Goal: Communication & Community: Answer question/provide support

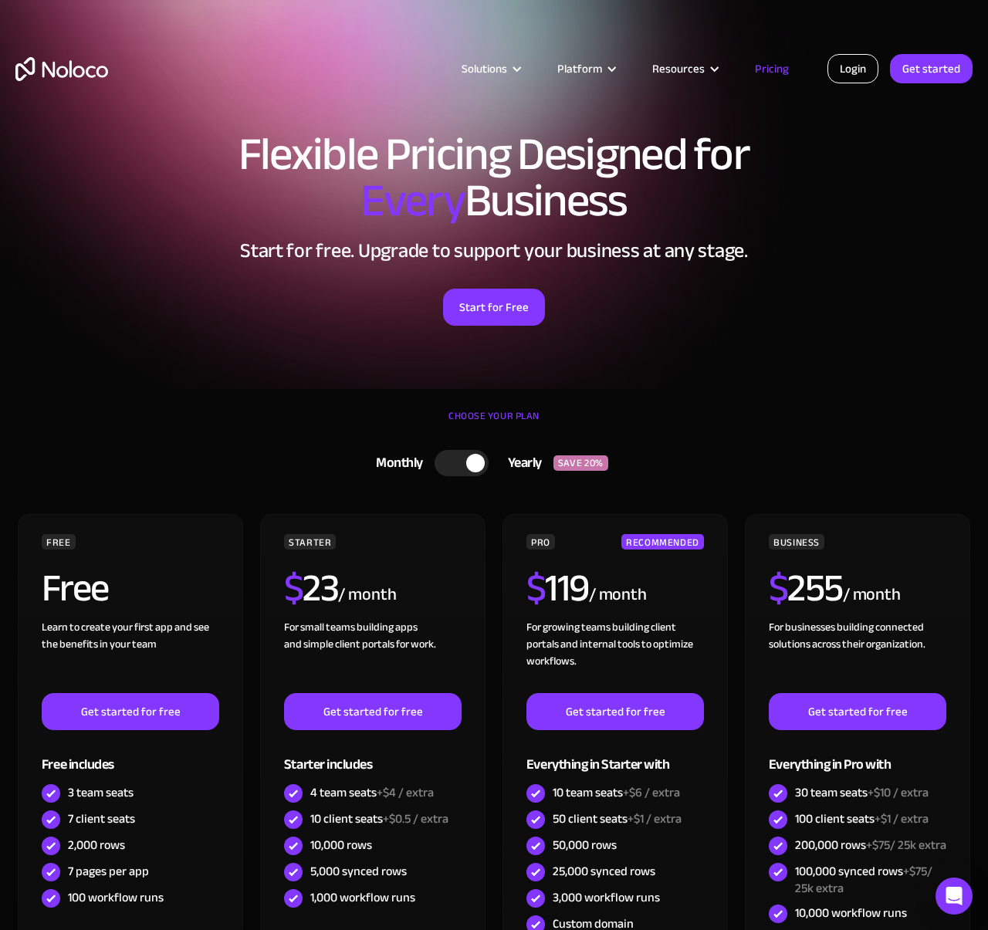
click at [839, 56] on link "Login" at bounding box center [852, 68] width 51 height 29
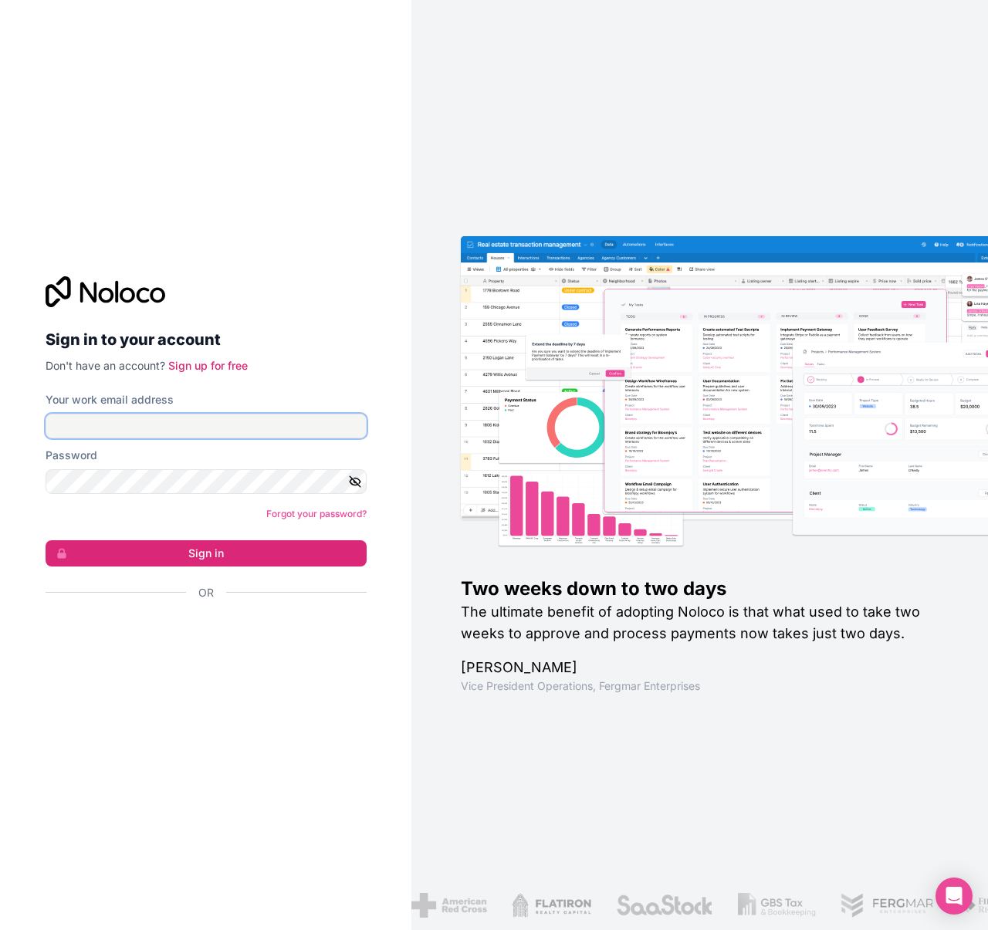
click at [265, 427] on input "Your work email address" at bounding box center [206, 426] width 321 height 25
type input "hello@okiefoodtrucks.com"
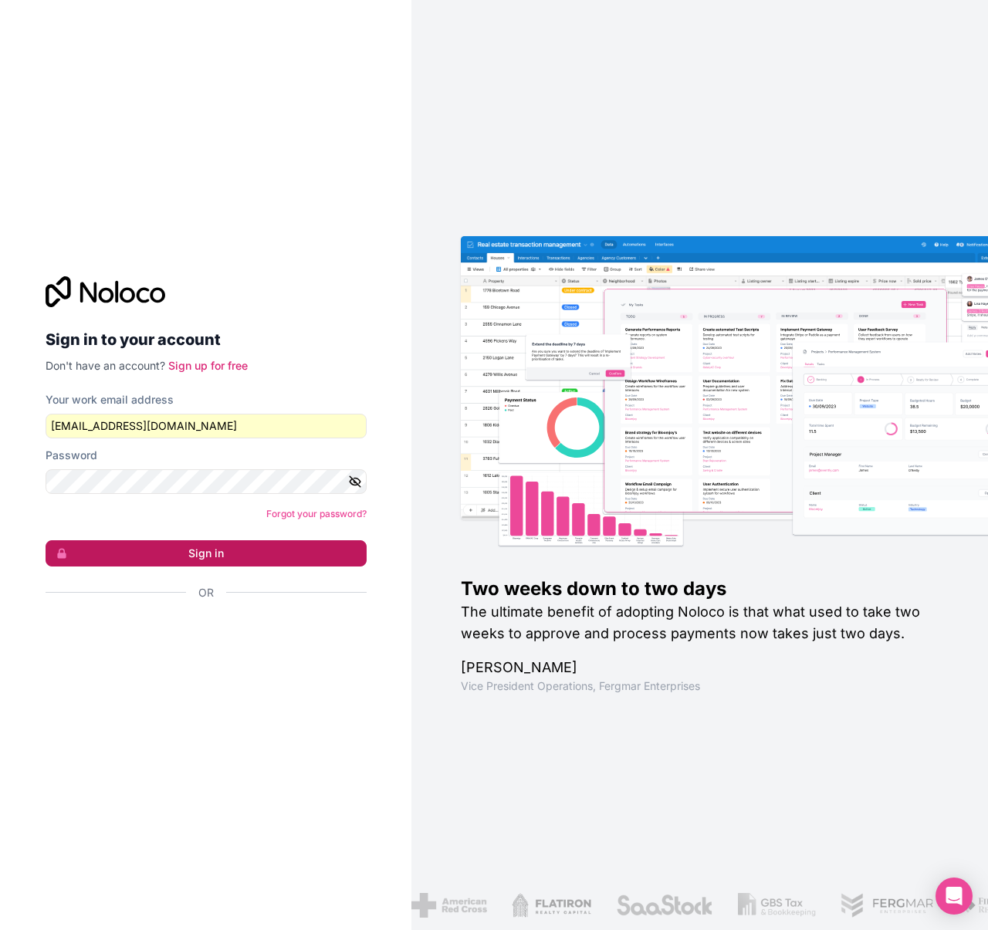
click at [177, 552] on button "Sign in" at bounding box center [206, 553] width 321 height 26
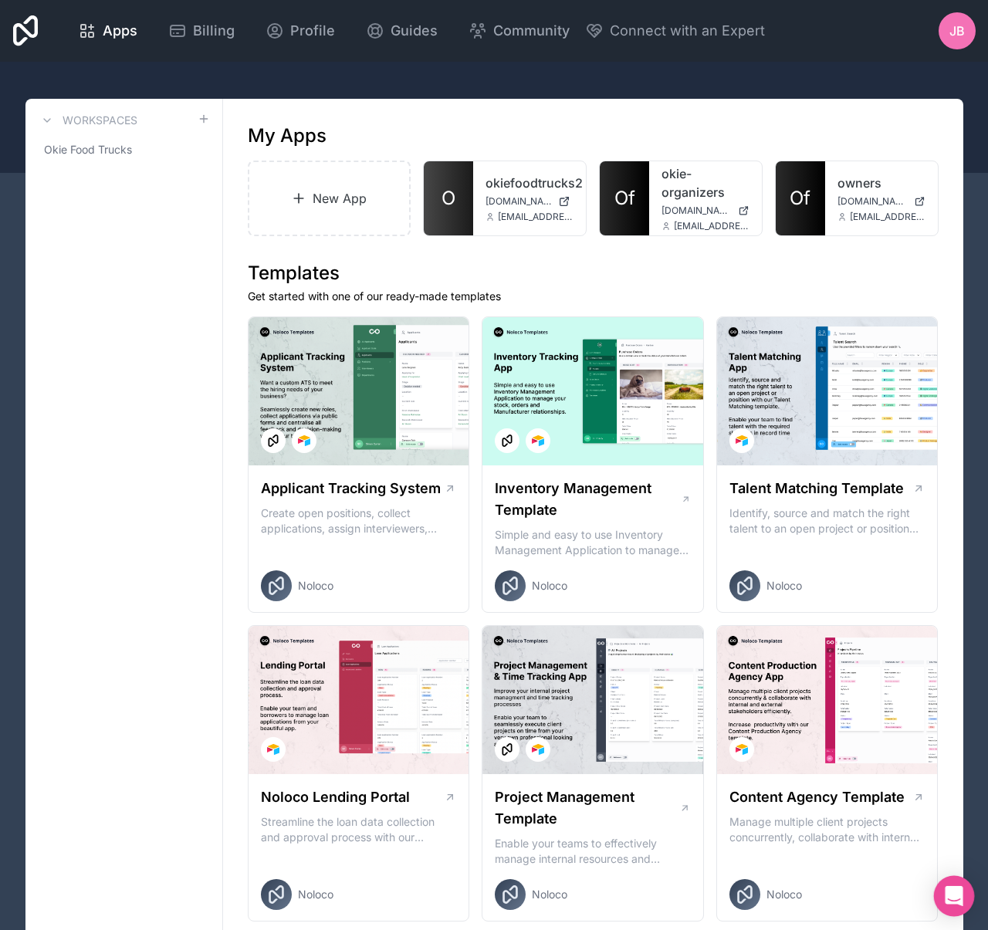
click at [944, 887] on div "Open Intercom Messenger" at bounding box center [954, 896] width 41 height 41
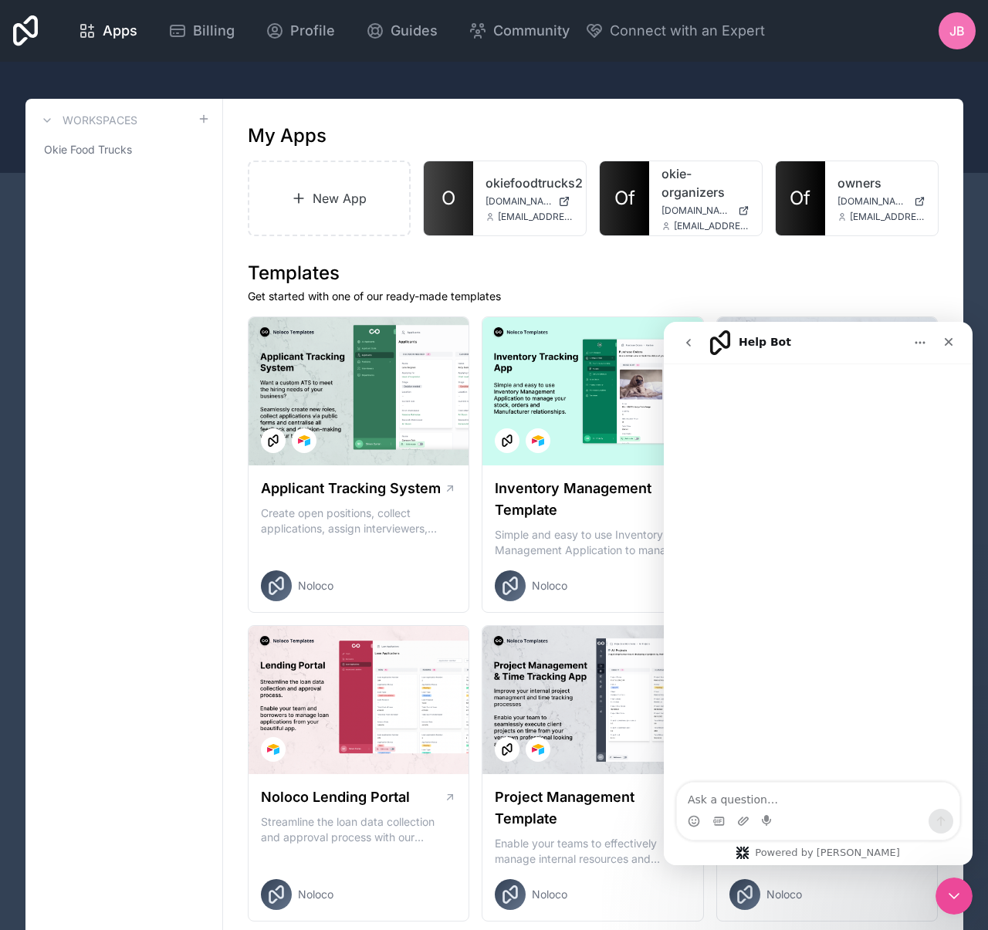
click at [691, 343] on icon "go back" at bounding box center [688, 342] width 12 height 12
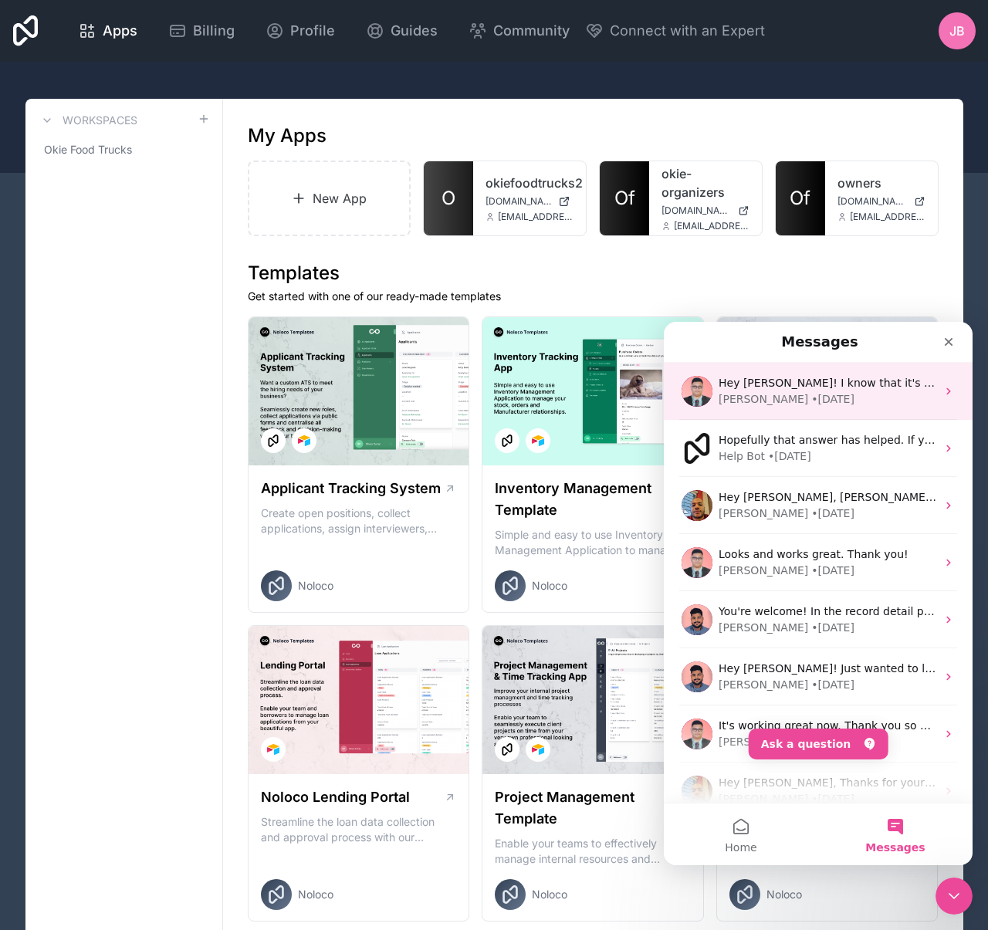
click at [811, 402] on div "• 1d ago" at bounding box center [832, 399] width 43 height 16
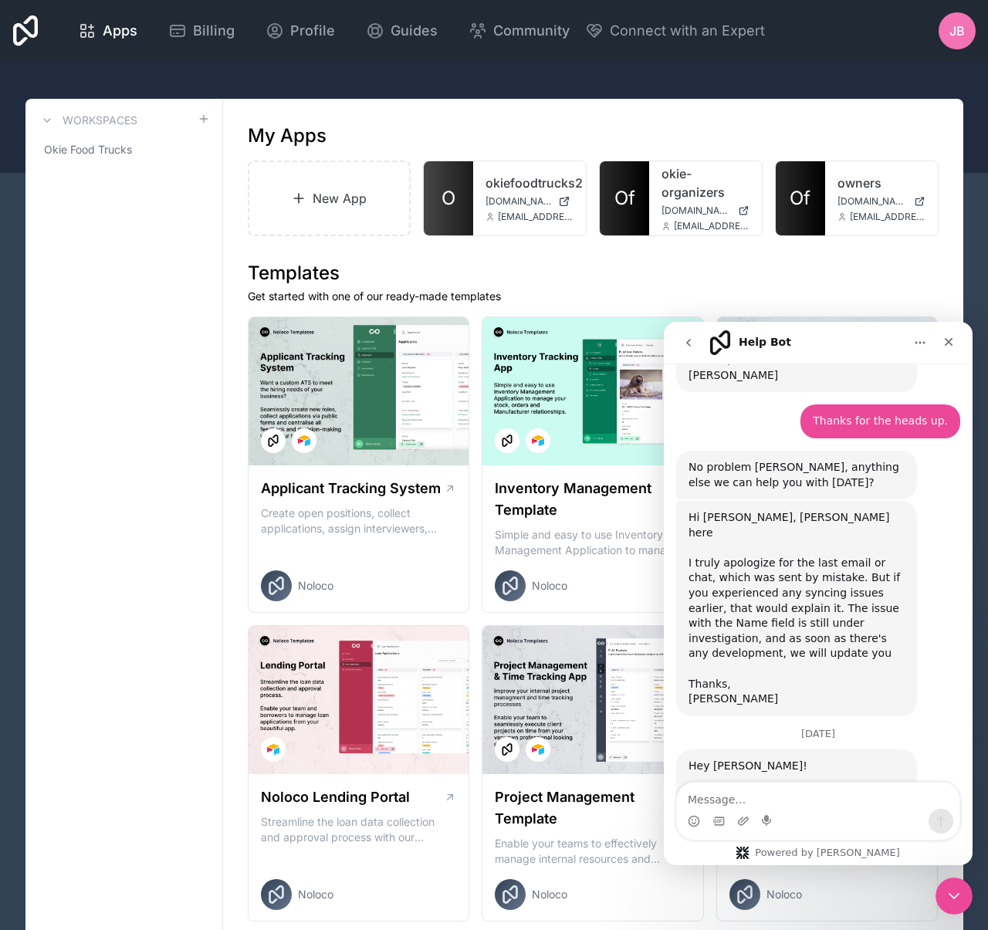
click at [813, 795] on textarea "Message…" at bounding box center [818, 795] width 282 height 26
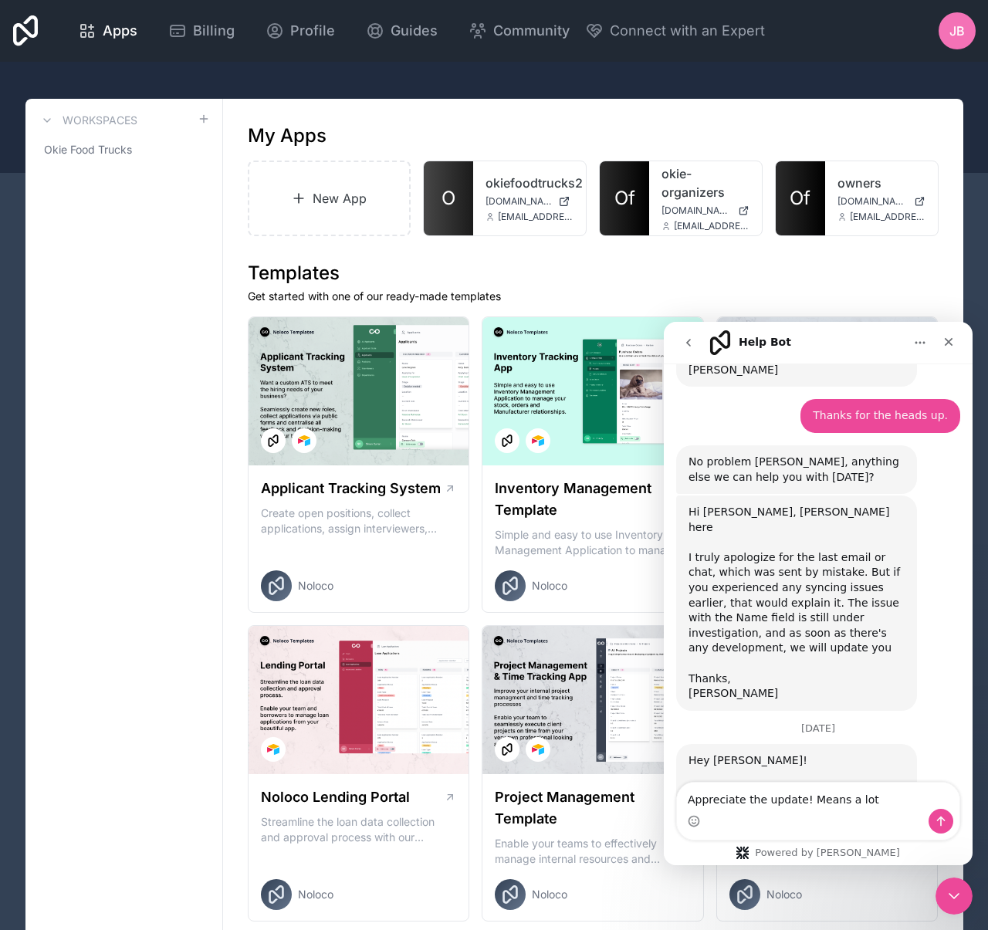
type textarea "Appreciate the update! Means a lot."
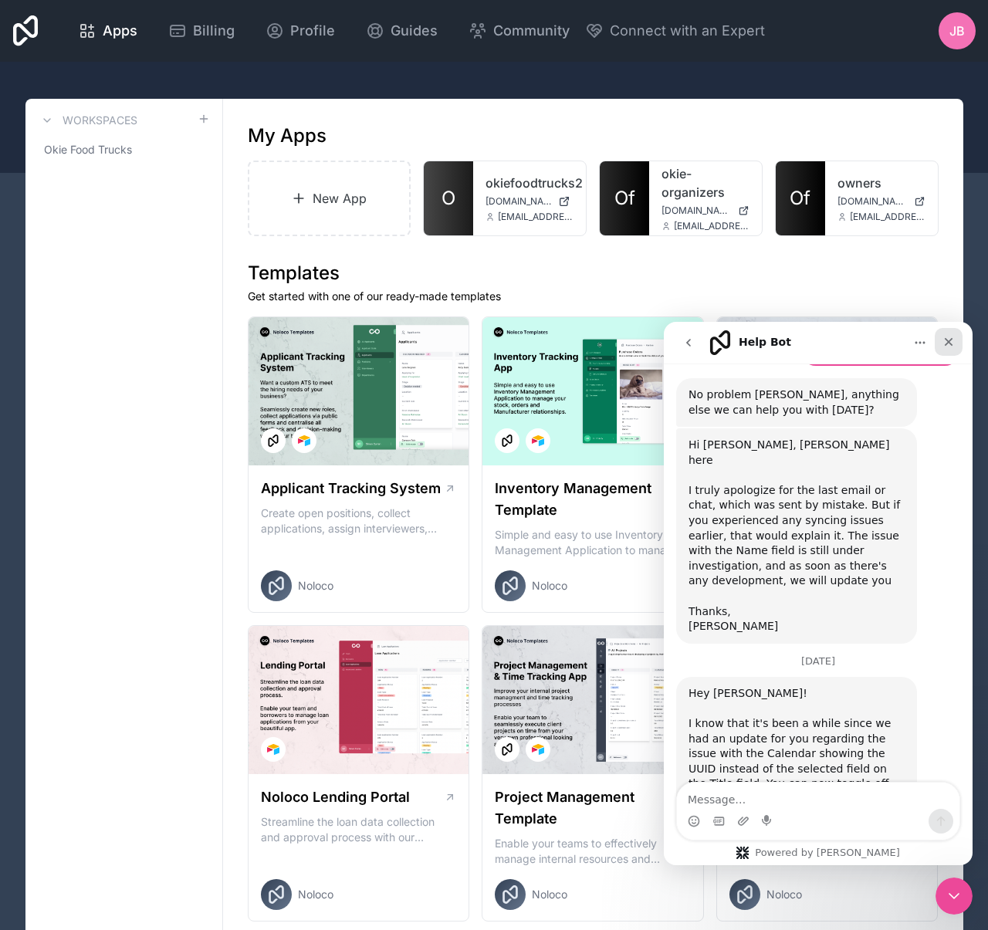
click at [949, 338] on icon "Close" at bounding box center [948, 342] width 12 height 12
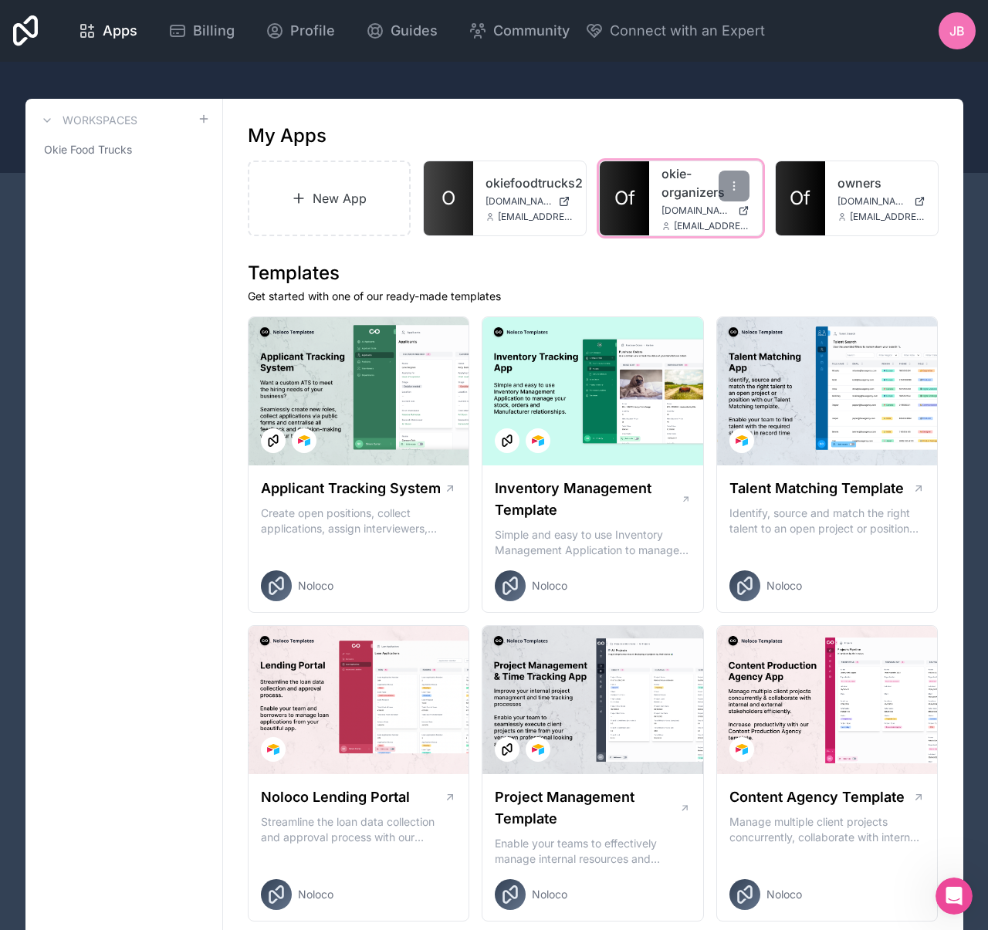
click at [635, 170] on link "Of" at bounding box center [624, 198] width 49 height 74
